Goal: Task Accomplishment & Management: Manage account settings

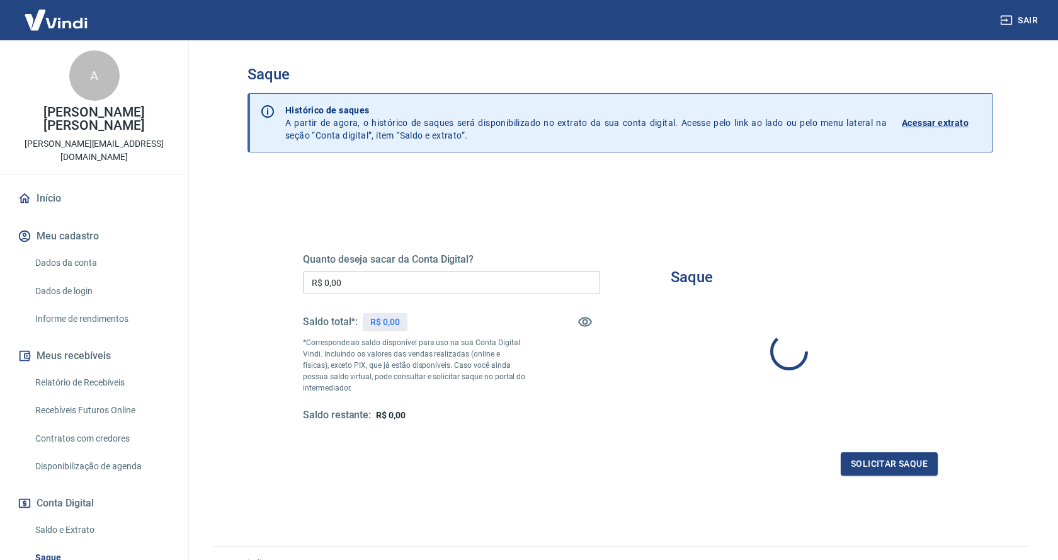
type input "R$ 0,00"
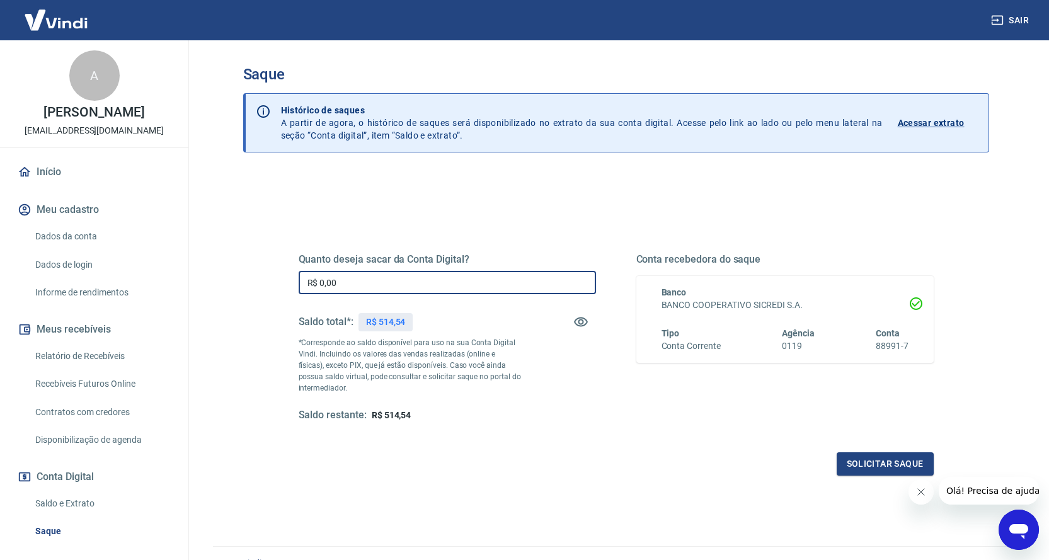
click at [393, 279] on input "R$ 0,00" at bounding box center [447, 282] width 297 height 23
type input "R$ 514,54"
click at [862, 460] on button "Solicitar saque" at bounding box center [884, 463] width 97 height 23
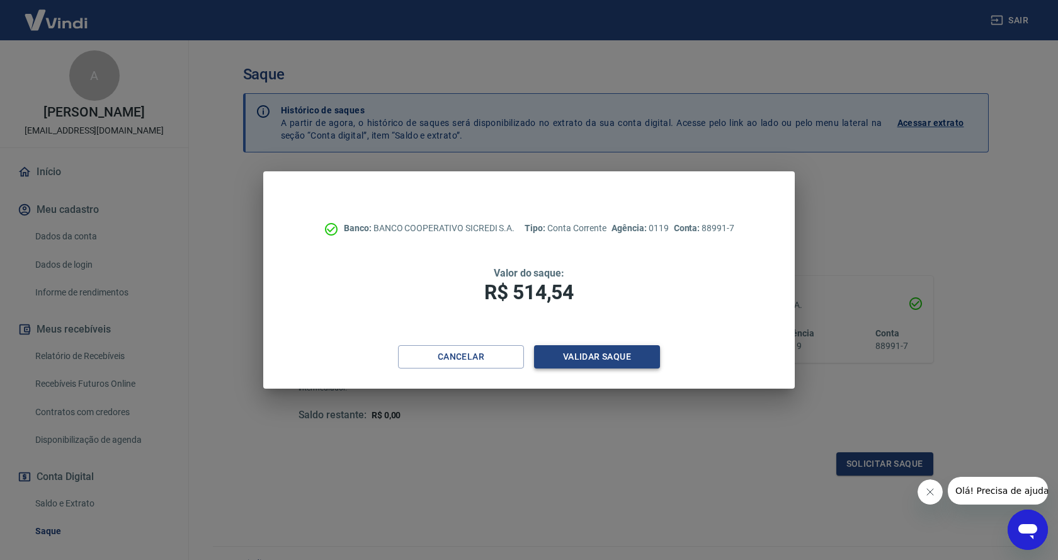
click at [625, 358] on button "Validar saque" at bounding box center [597, 356] width 126 height 23
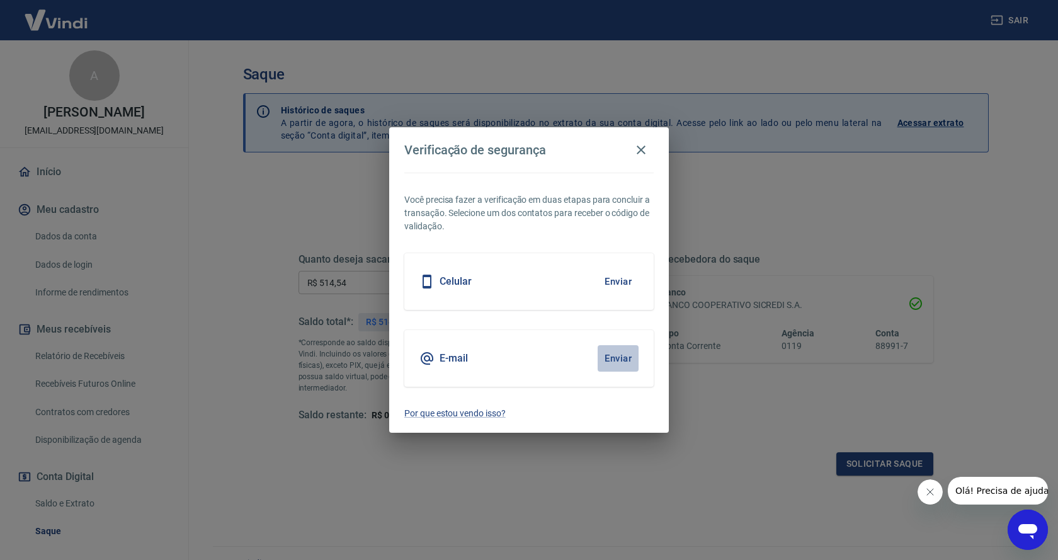
click at [612, 362] on button "Enviar" at bounding box center [618, 358] width 41 height 26
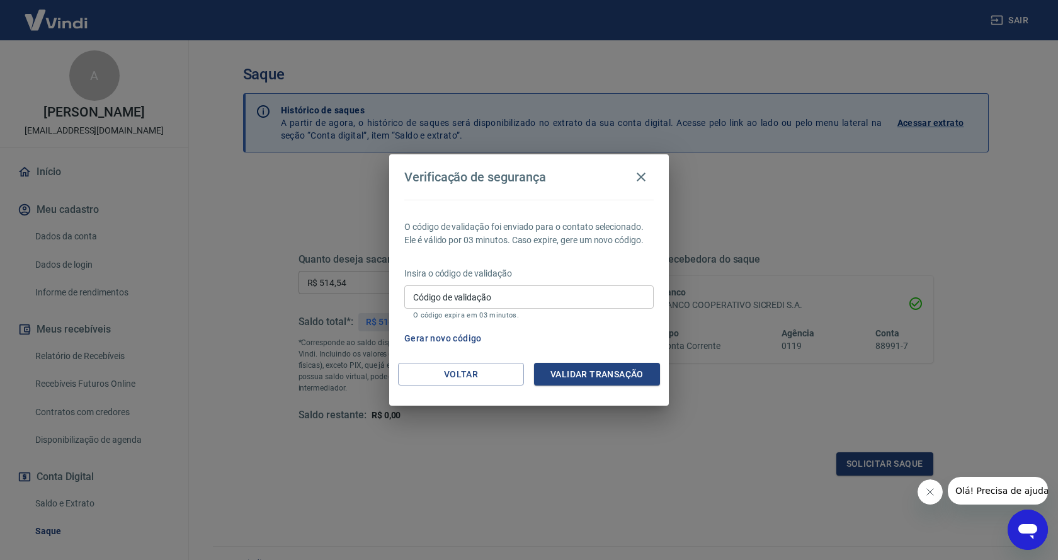
click at [460, 297] on input "Código de validação" at bounding box center [528, 296] width 249 height 23
type input "702171"
click at [607, 377] on button "Validar transação" at bounding box center [597, 374] width 126 height 23
